Goal: Information Seeking & Learning: Learn about a topic

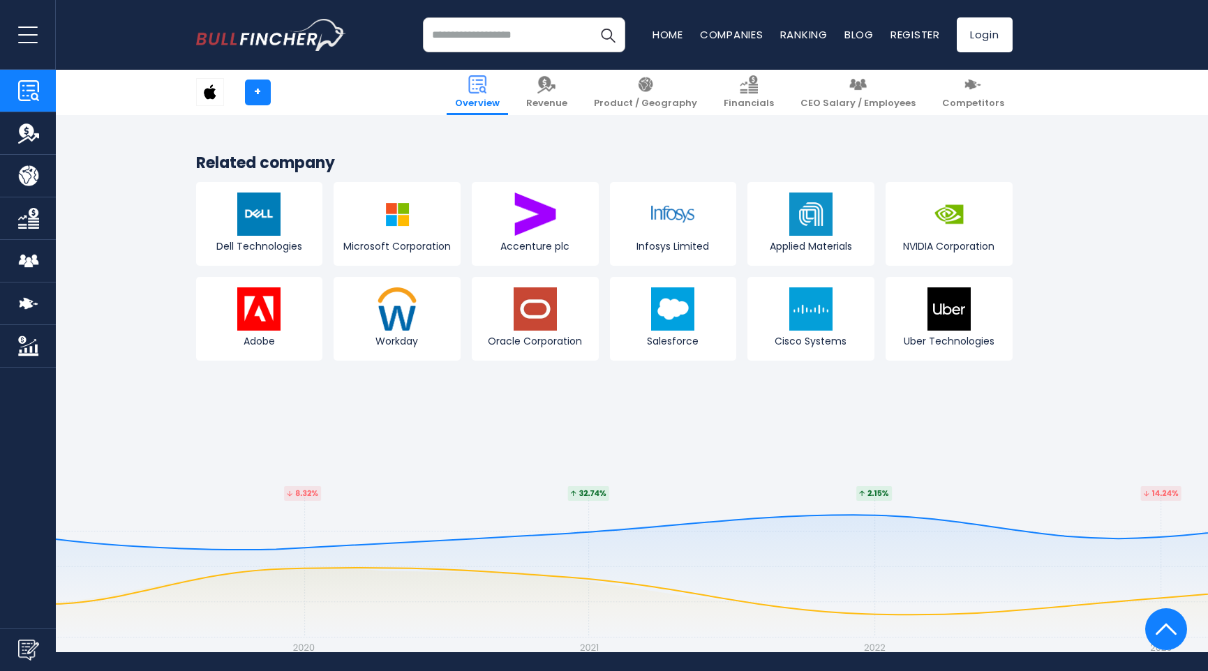
scroll to position [5435, 0]
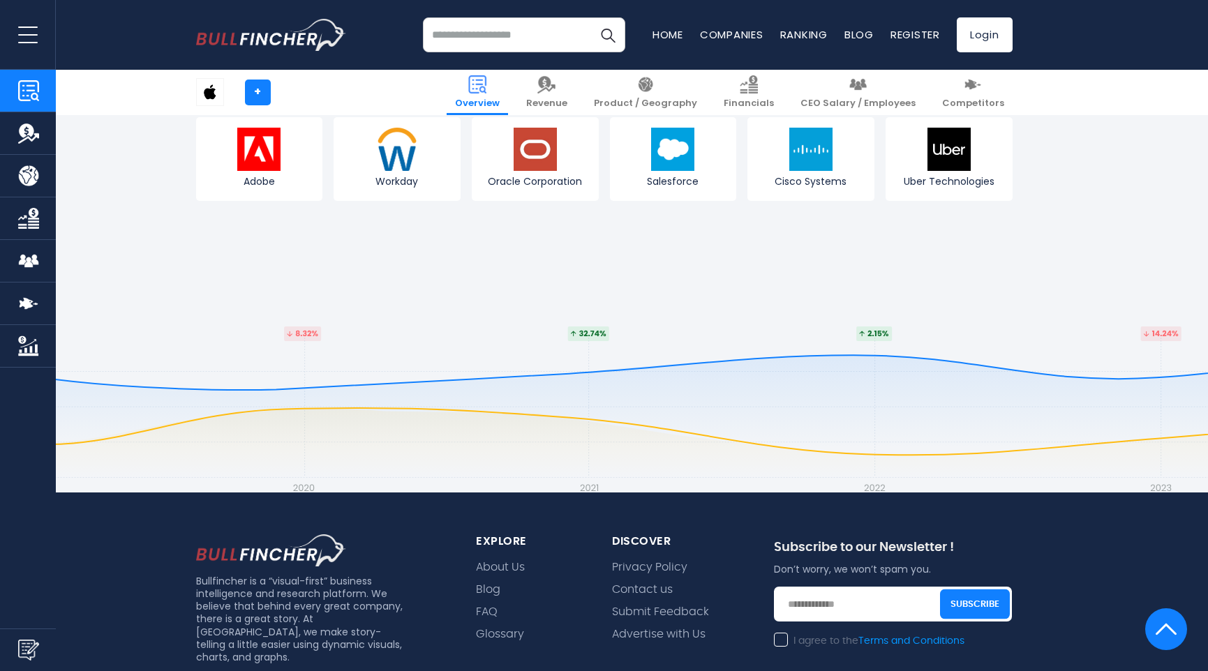
click at [233, 25] on img "Go to homepage" at bounding box center [271, 35] width 150 height 32
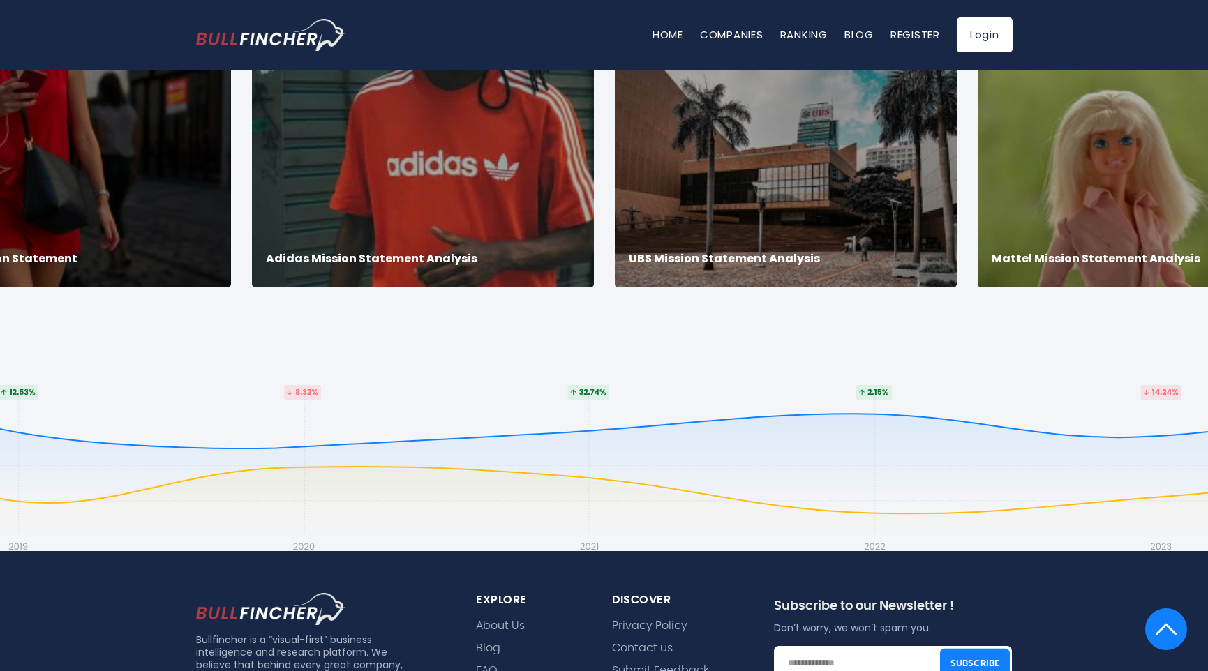
scroll to position [3086, 0]
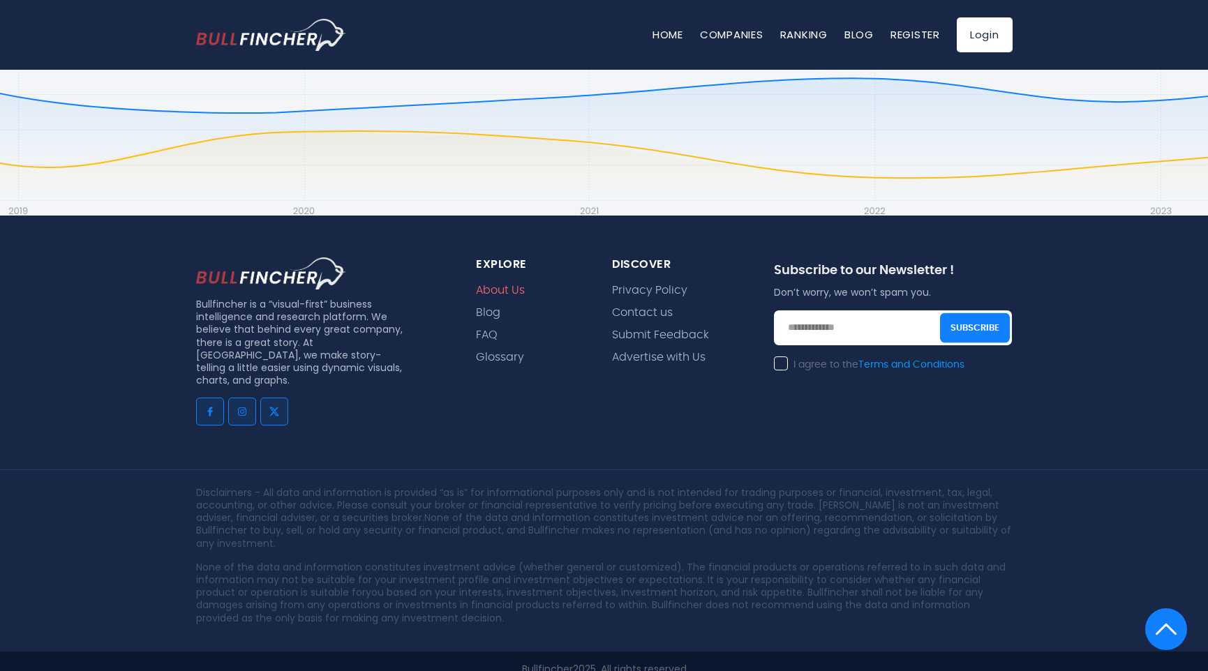
click at [495, 284] on link "About Us" at bounding box center [500, 290] width 49 height 13
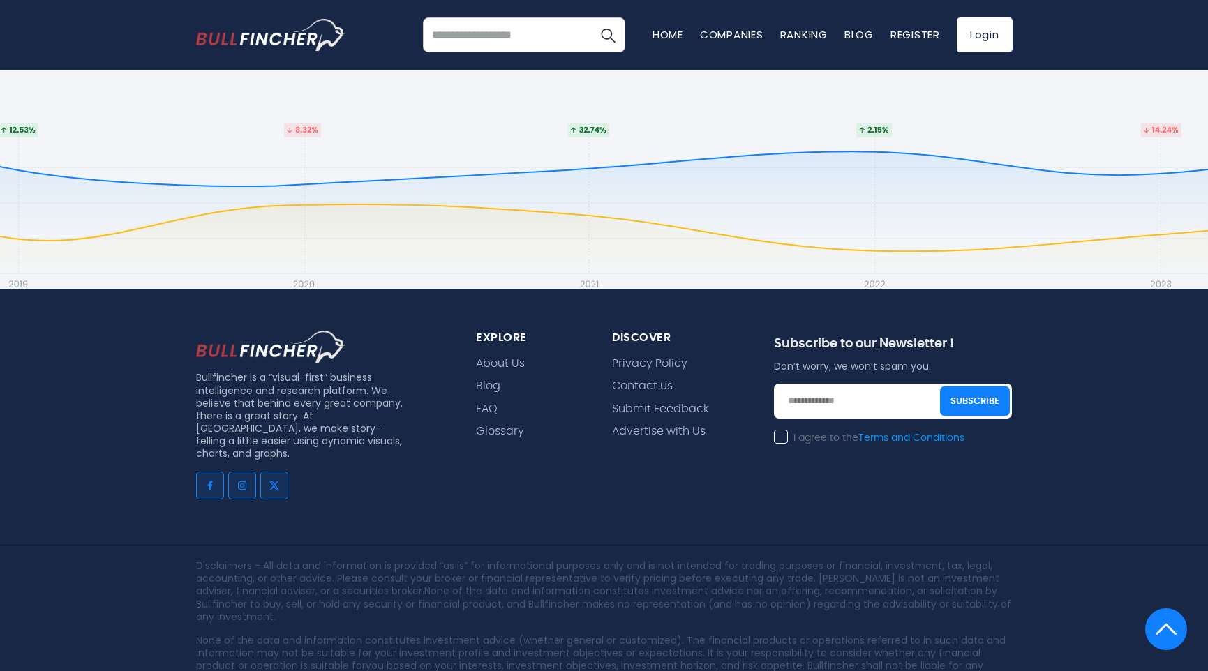
scroll to position [946, 0]
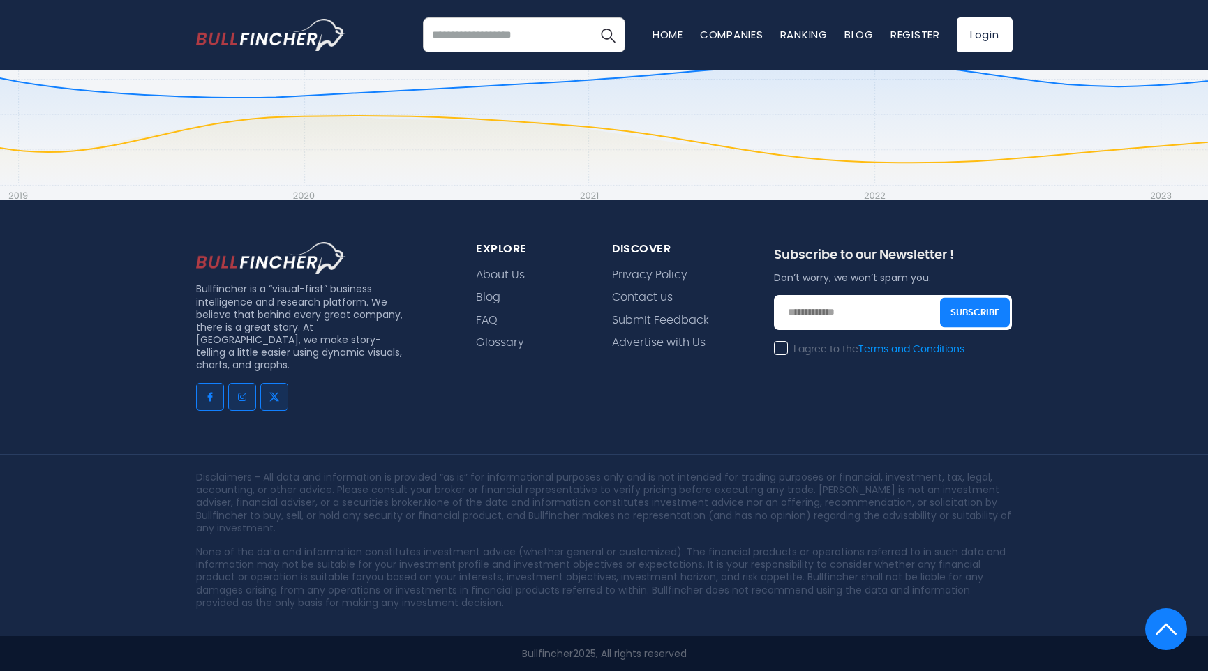
click at [504, 27] on input "search" at bounding box center [524, 34] width 202 height 35
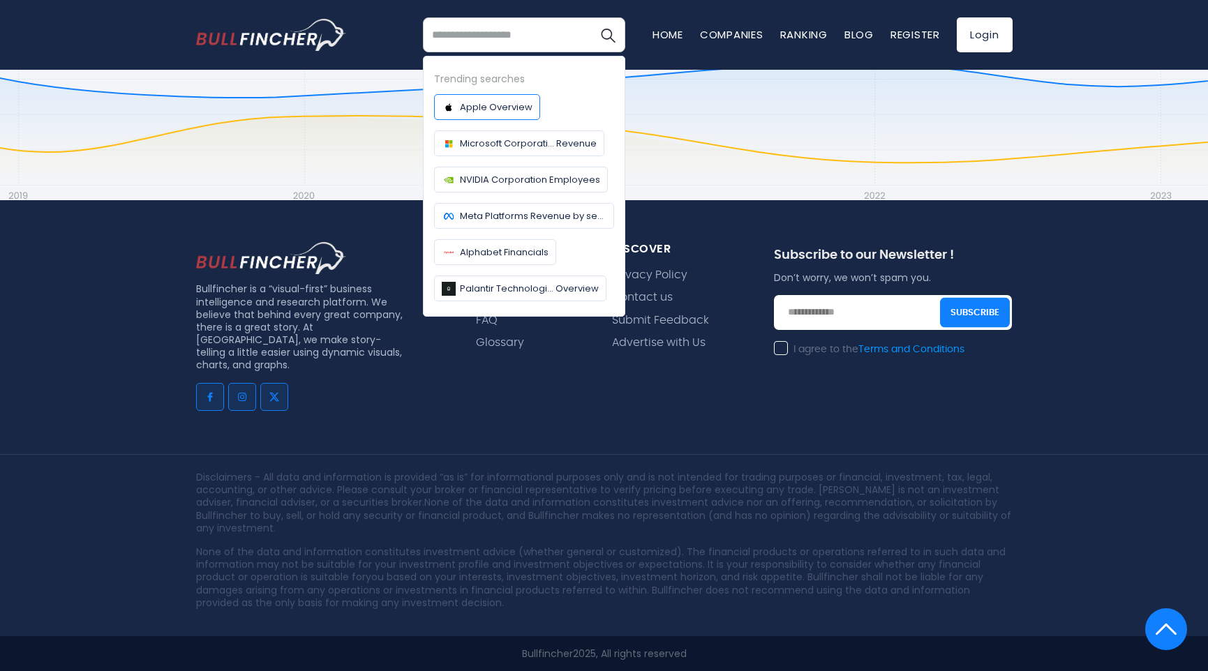
click at [479, 105] on span "Apple Overview" at bounding box center [496, 107] width 73 height 15
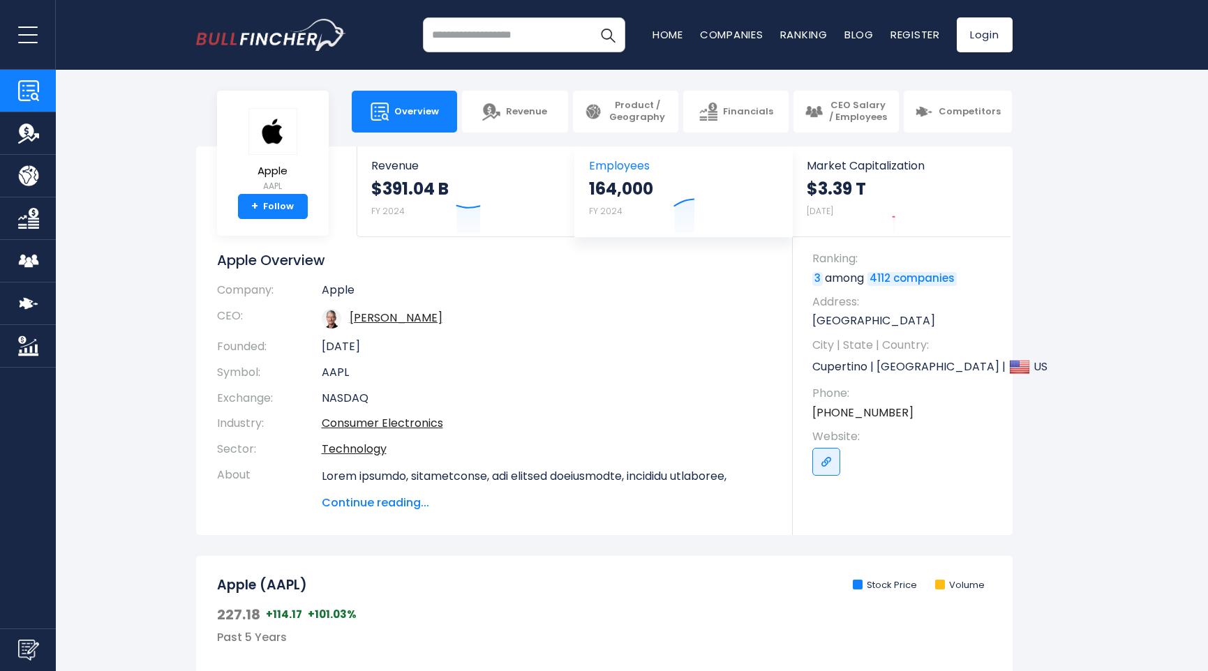
click at [551, 102] on link "Revenue" at bounding box center [514, 112] width 105 height 42
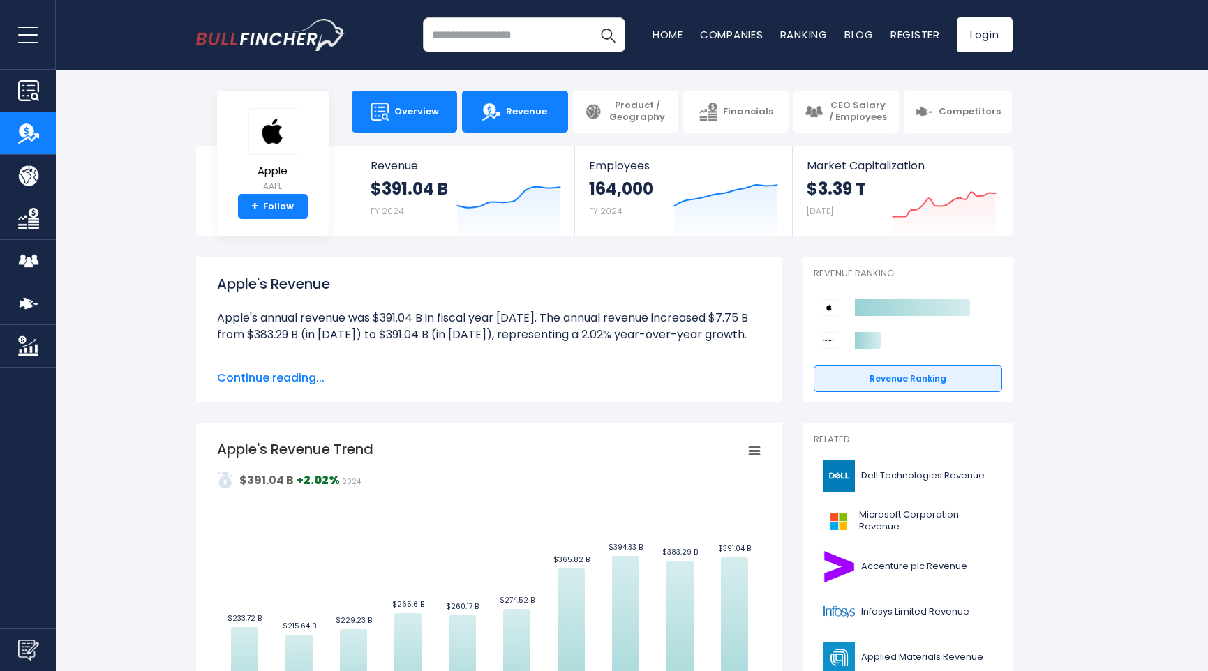
click at [430, 110] on span "Overview" at bounding box center [416, 112] width 45 height 12
click at [15, 181] on link "Product / Geography" at bounding box center [28, 176] width 56 height 42
click at [26, 19] on button "open menu" at bounding box center [28, 34] width 56 height 69
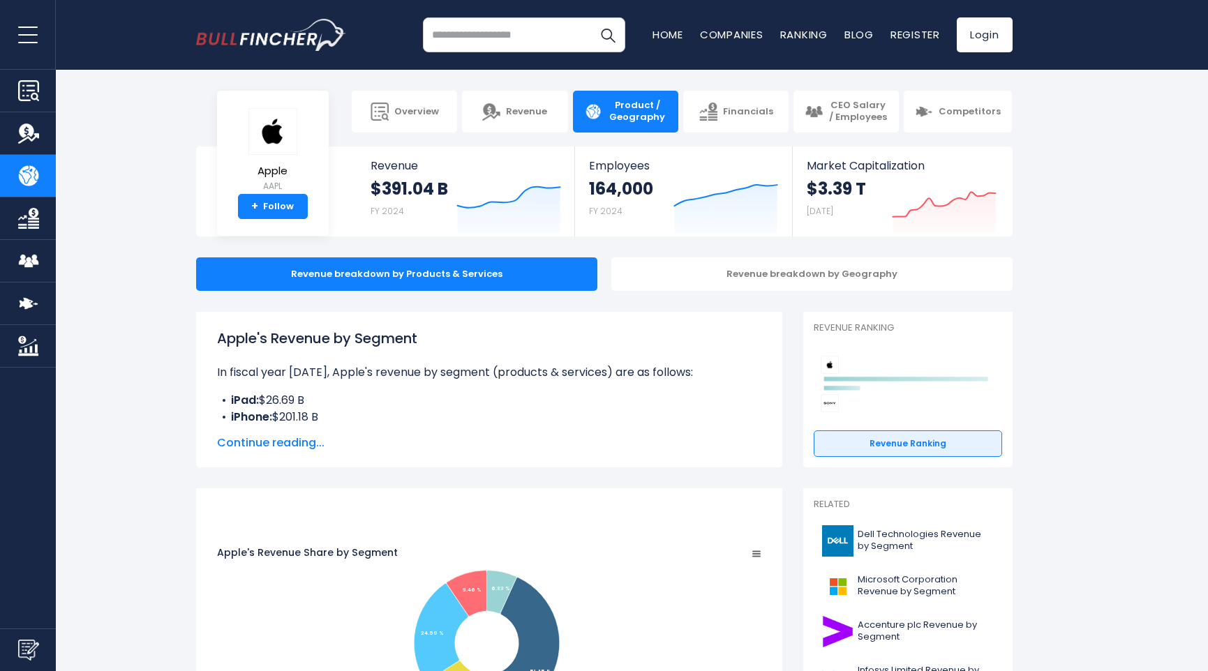
click at [32, 341] on img "Company Market Cap" at bounding box center [28, 346] width 21 height 21
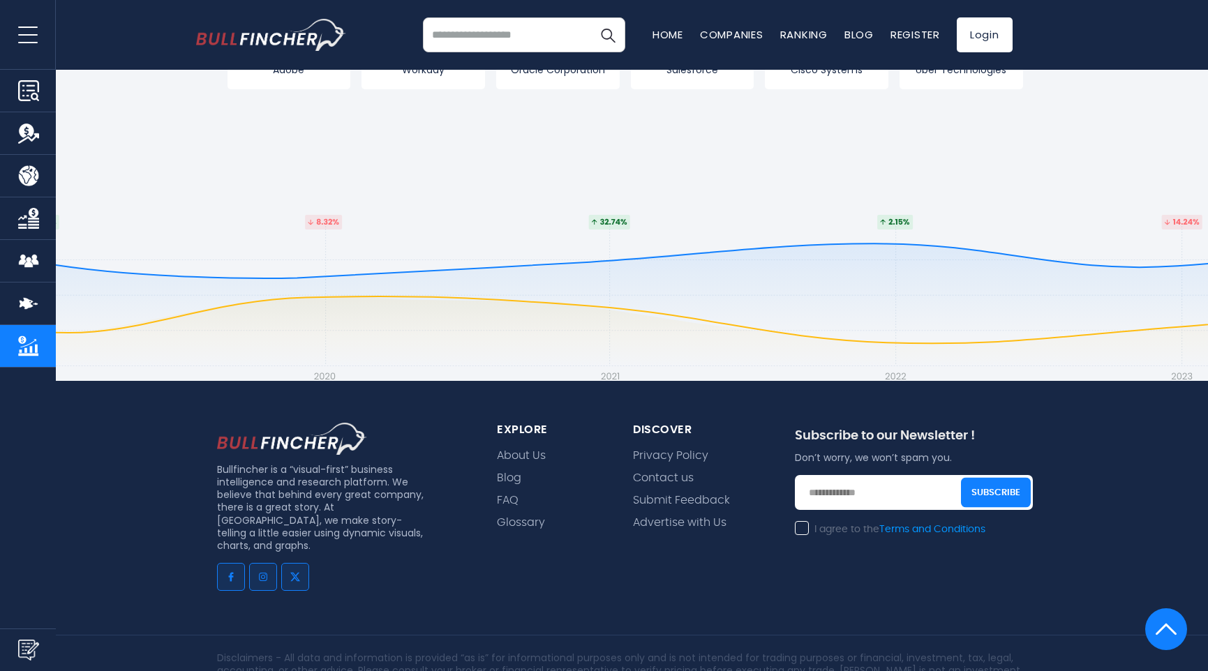
scroll to position [2532, 0]
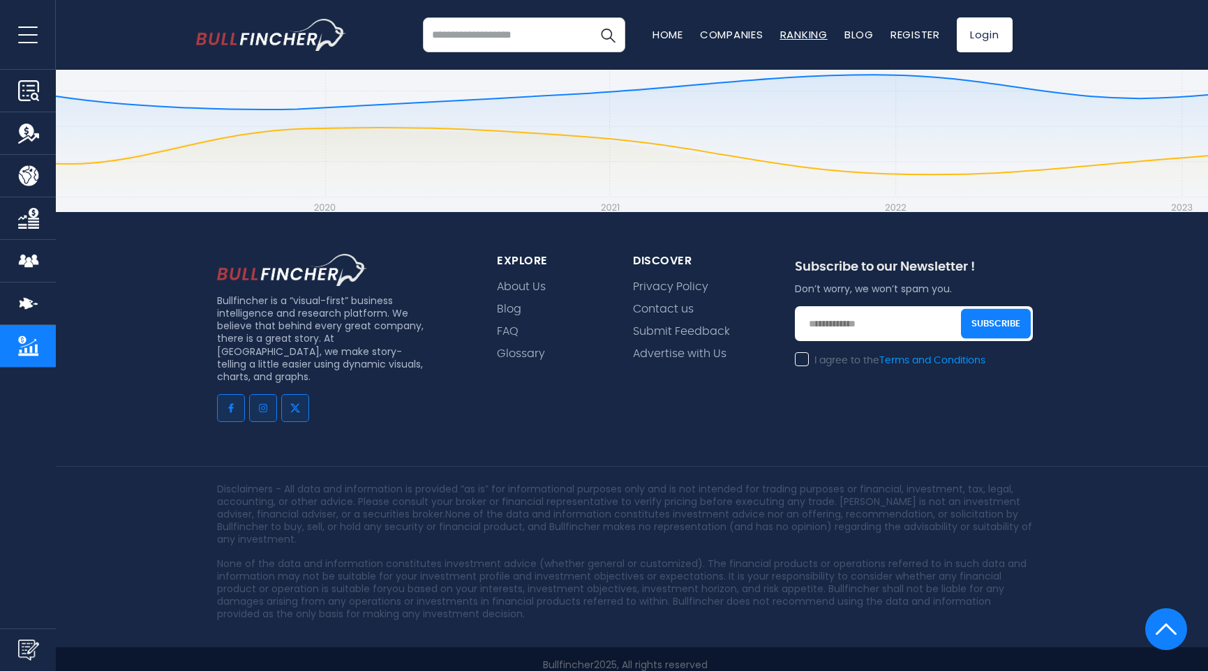
click at [805, 41] on link "Ranking" at bounding box center [803, 34] width 47 height 15
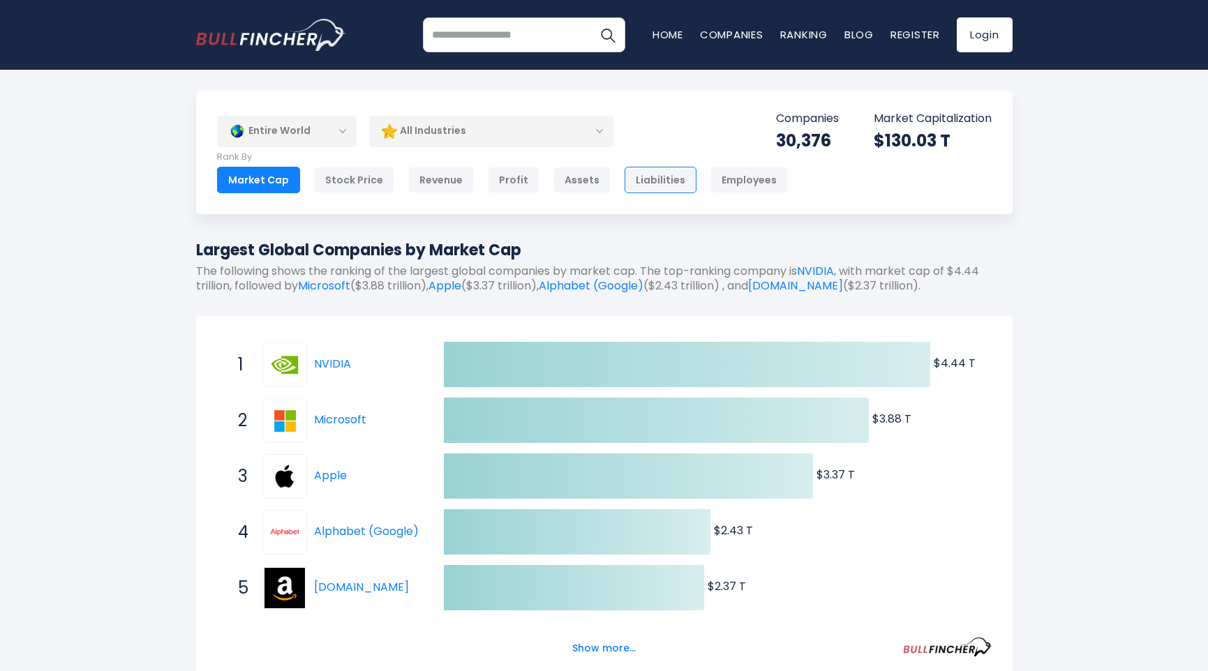
click at [639, 172] on div "Liabilities" at bounding box center [660, 180] width 72 height 27
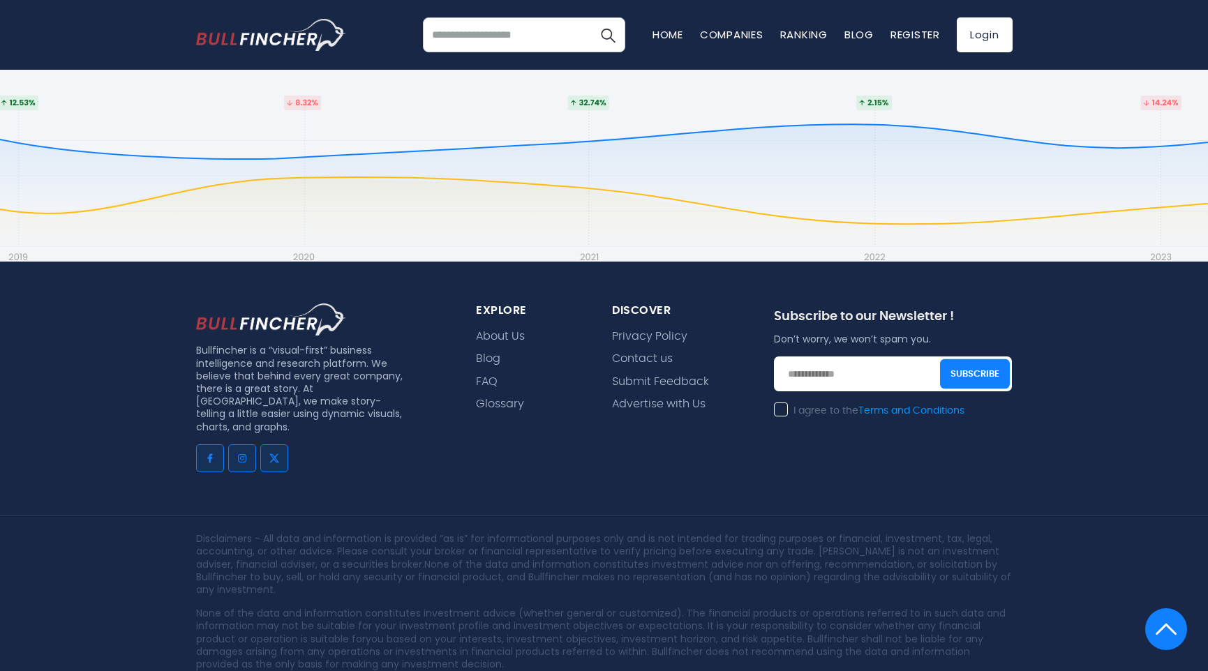
scroll to position [1068, 0]
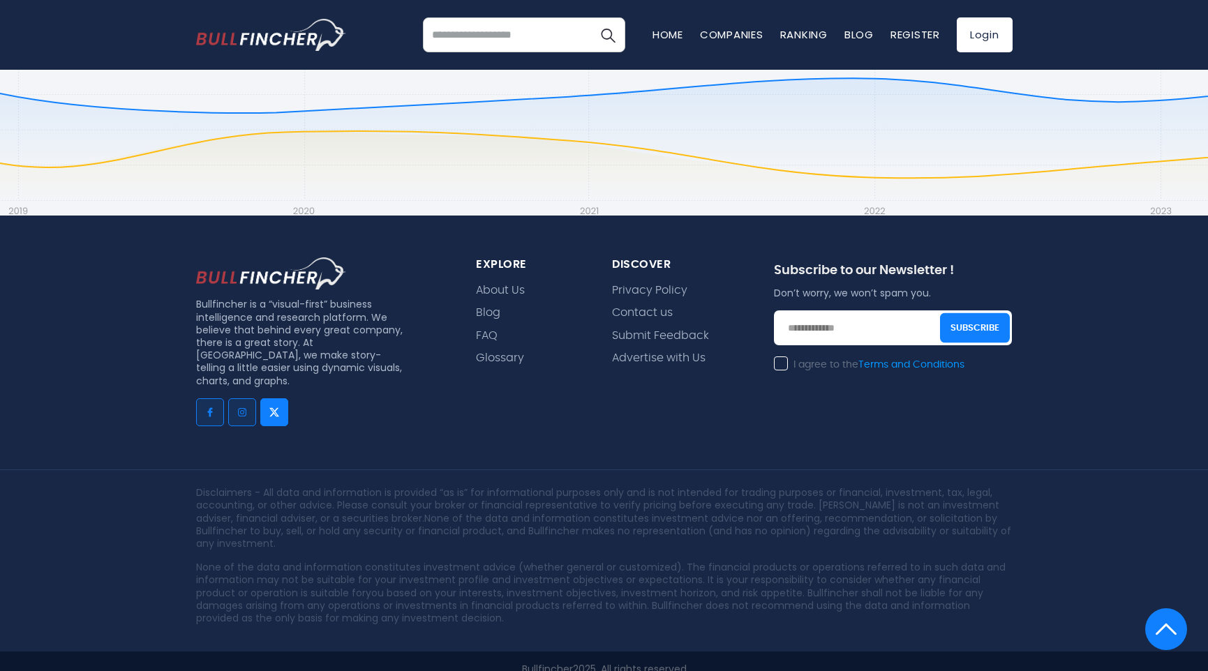
click at [269, 407] on img "Go to twitter" at bounding box center [274, 412] width 11 height 11
